Goal: Transaction & Acquisition: Purchase product/service

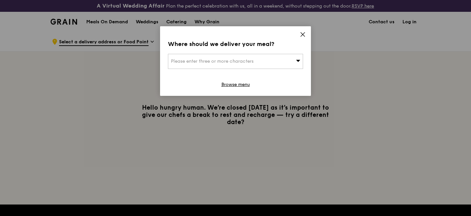
click at [302, 33] on icon at bounding box center [303, 34] width 6 height 6
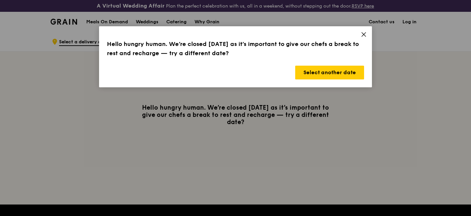
click at [362, 36] on icon at bounding box center [364, 34] width 6 height 6
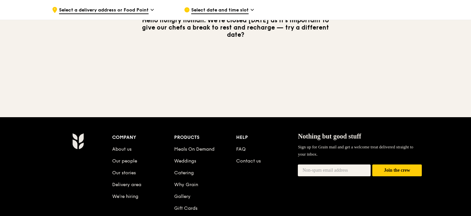
scroll to position [182, 0]
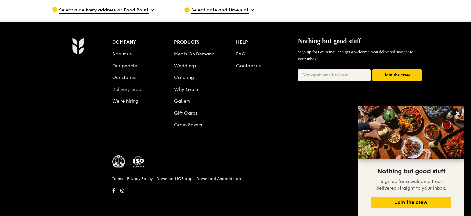
click at [129, 89] on link "Delivery area" at bounding box center [126, 90] width 29 height 6
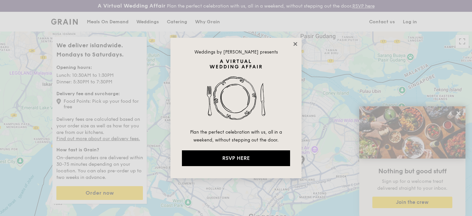
click at [295, 44] on icon at bounding box center [295, 44] width 4 height 4
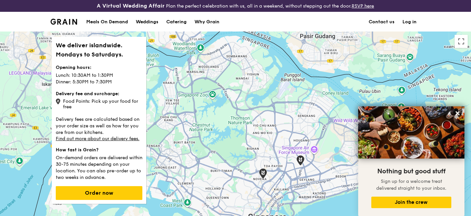
click at [121, 20] on div "Meals On Demand" at bounding box center [107, 22] width 42 height 20
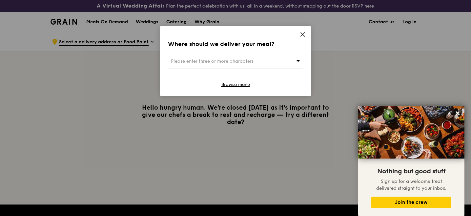
click at [297, 61] on icon at bounding box center [298, 61] width 4 height 2
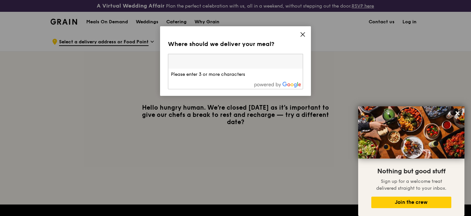
click at [297, 60] on input "search" at bounding box center [235, 61] width 134 height 14
type input "o"
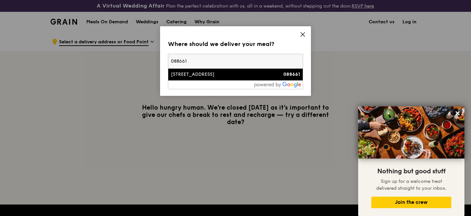
type input "088661"
click at [291, 75] on strong "088661" at bounding box center [291, 74] width 17 height 6
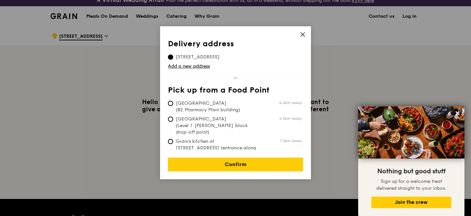
scroll to position [7, 0]
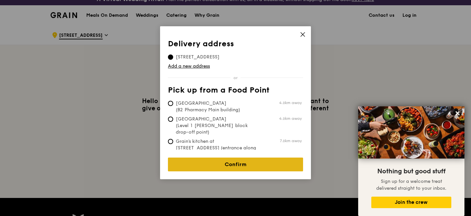
click at [256, 159] on link "Confirm" at bounding box center [235, 164] width 135 height 14
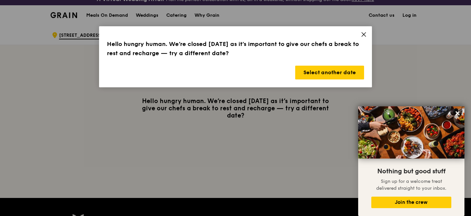
click at [362, 36] on icon at bounding box center [364, 34] width 6 height 6
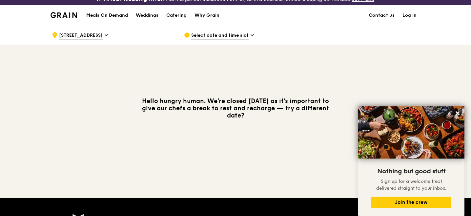
click at [230, 33] on span "Select date and time slot" at bounding box center [219, 35] width 57 height 7
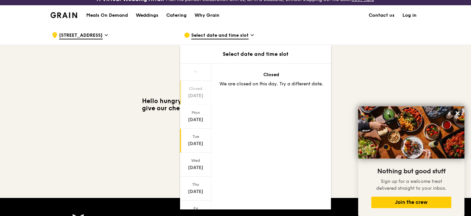
click at [198, 148] on div "[DATE]" at bounding box center [195, 140] width 31 height 24
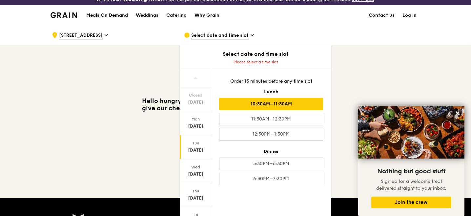
click at [290, 108] on div "10:30AM–11:30AM" at bounding box center [271, 104] width 104 height 12
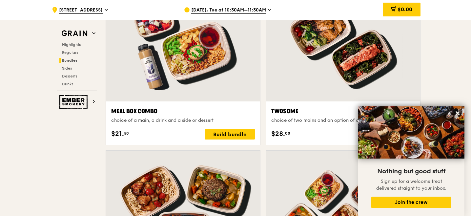
scroll to position [1132, 0]
